Goal: Obtain resource: Obtain resource

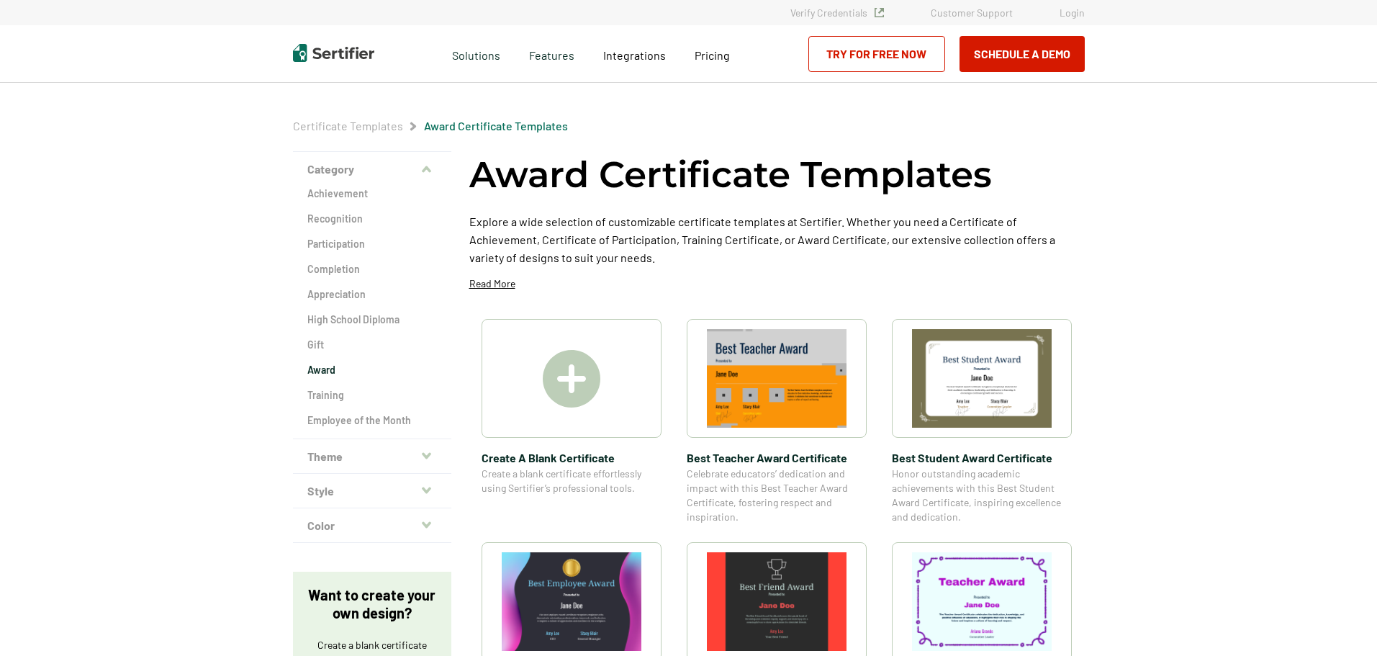
drag, startPoint x: 1376, startPoint y: 95, endPoint x: 1380, endPoint y: 161, distance: 66.4
click at [1376, 162] on html "Verify Credentials Customer Support Login Request A Demo Let us present you the…" at bounding box center [688, 328] width 1377 height 656
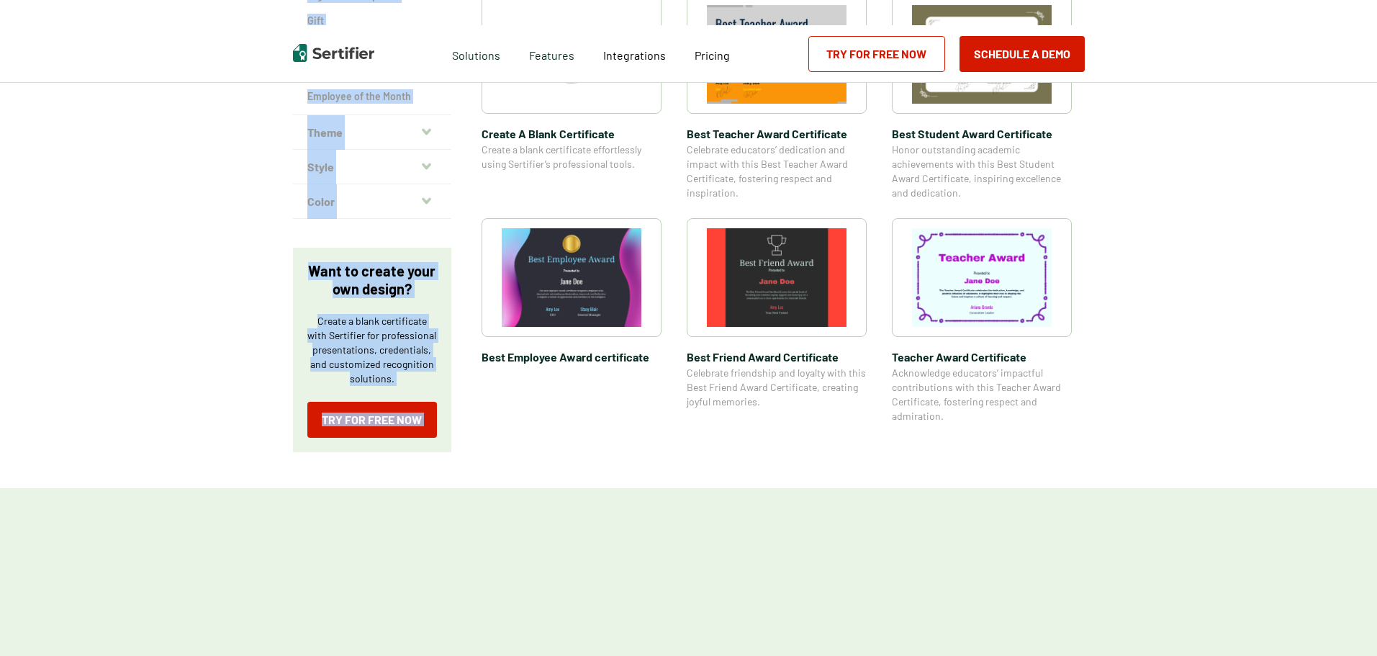
scroll to position [31, 0]
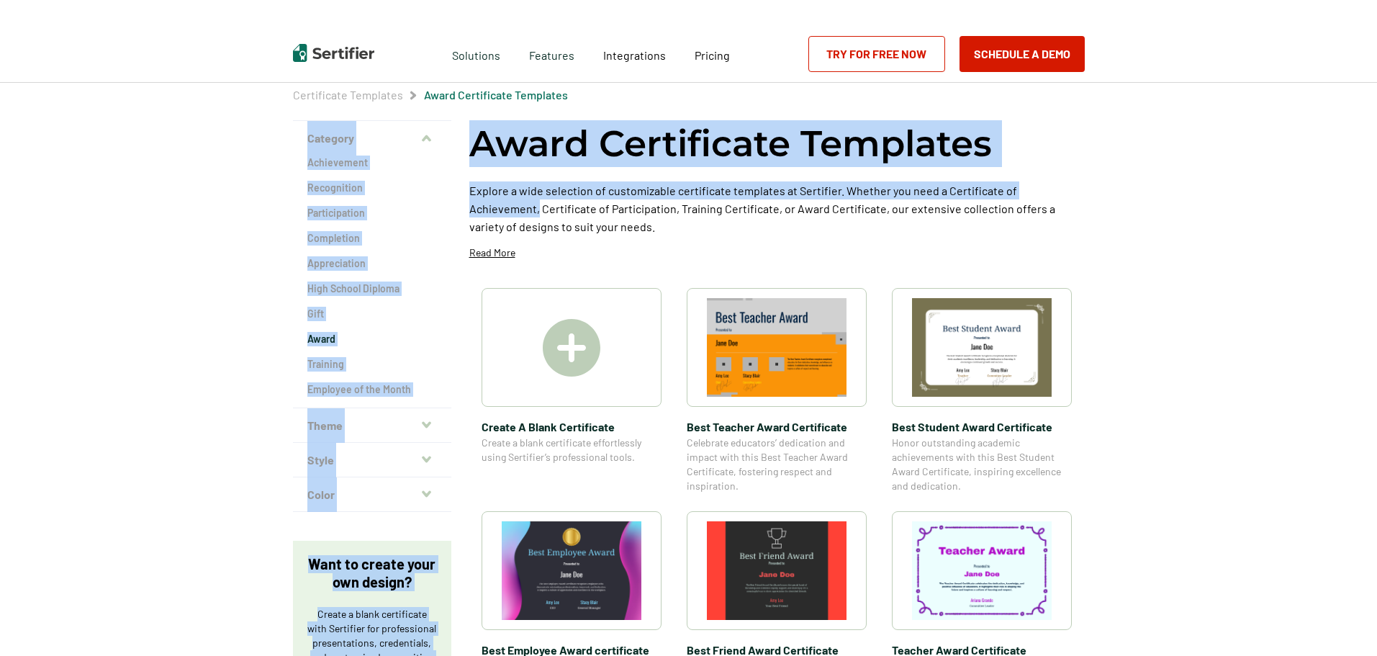
click at [804, 352] on img at bounding box center [777, 347] width 140 height 99
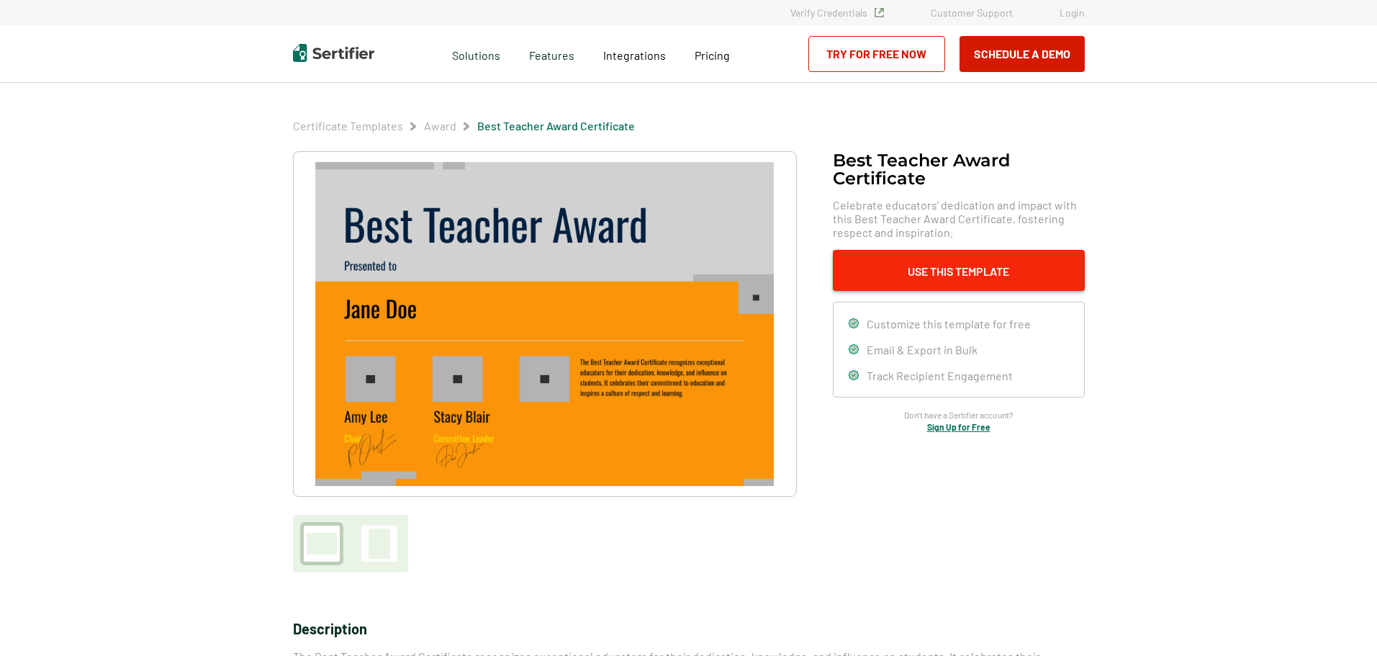
click at [924, 277] on button "Use This Template" at bounding box center [959, 270] width 252 height 41
click at [911, 273] on button "Use This Template" at bounding box center [959, 270] width 252 height 41
click at [944, 373] on span "Track Recipient Engagement" at bounding box center [940, 375] width 146 height 14
click at [785, 324] on picture at bounding box center [545, 323] width 504 height 345
